Goal: Task Accomplishment & Management: Manage account settings

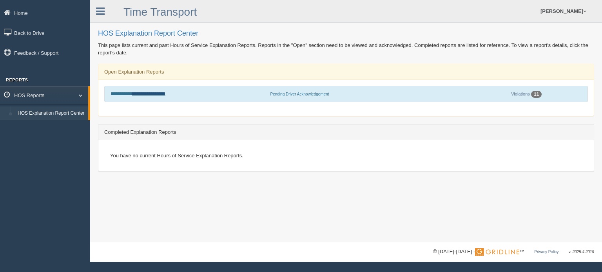
click at [158, 94] on link "**********" at bounding box center [148, 93] width 33 height 5
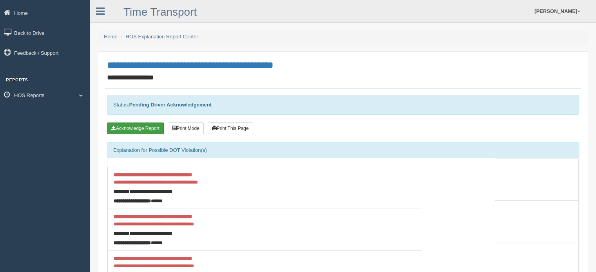
click at [142, 128] on button "Acknowledge Report" at bounding box center [135, 129] width 57 height 12
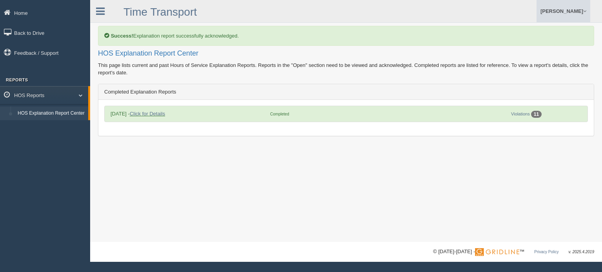
click at [550, 13] on link "[PERSON_NAME]" at bounding box center [564, 11] width 54 height 22
click at [541, 40] on link "Log Off" at bounding box center [546, 47] width 85 height 16
